Goal: Task Accomplishment & Management: Manage account settings

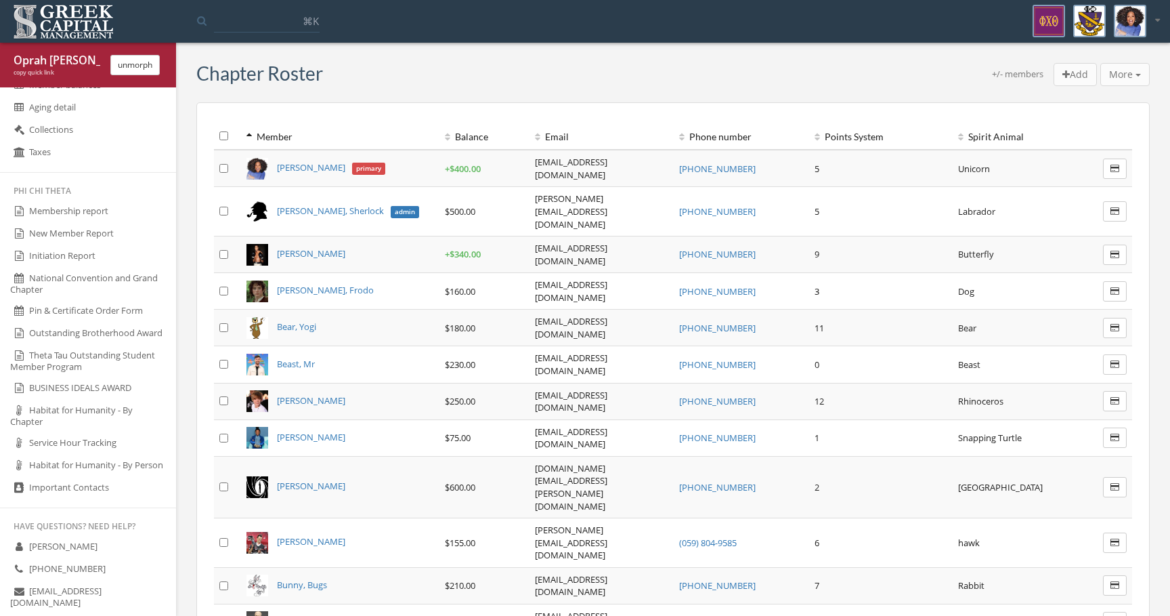
scroll to position [884, 0]
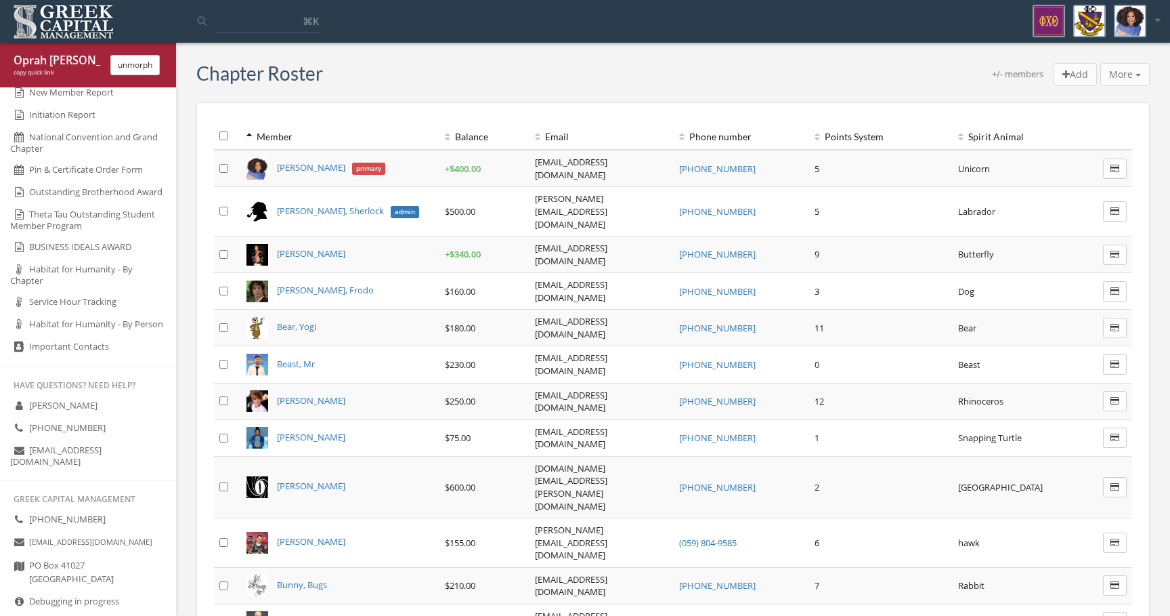
click at [152, 70] on button "unmorph" at bounding box center [134, 65] width 49 height 20
